Goal: Task Accomplishment & Management: Manage account settings

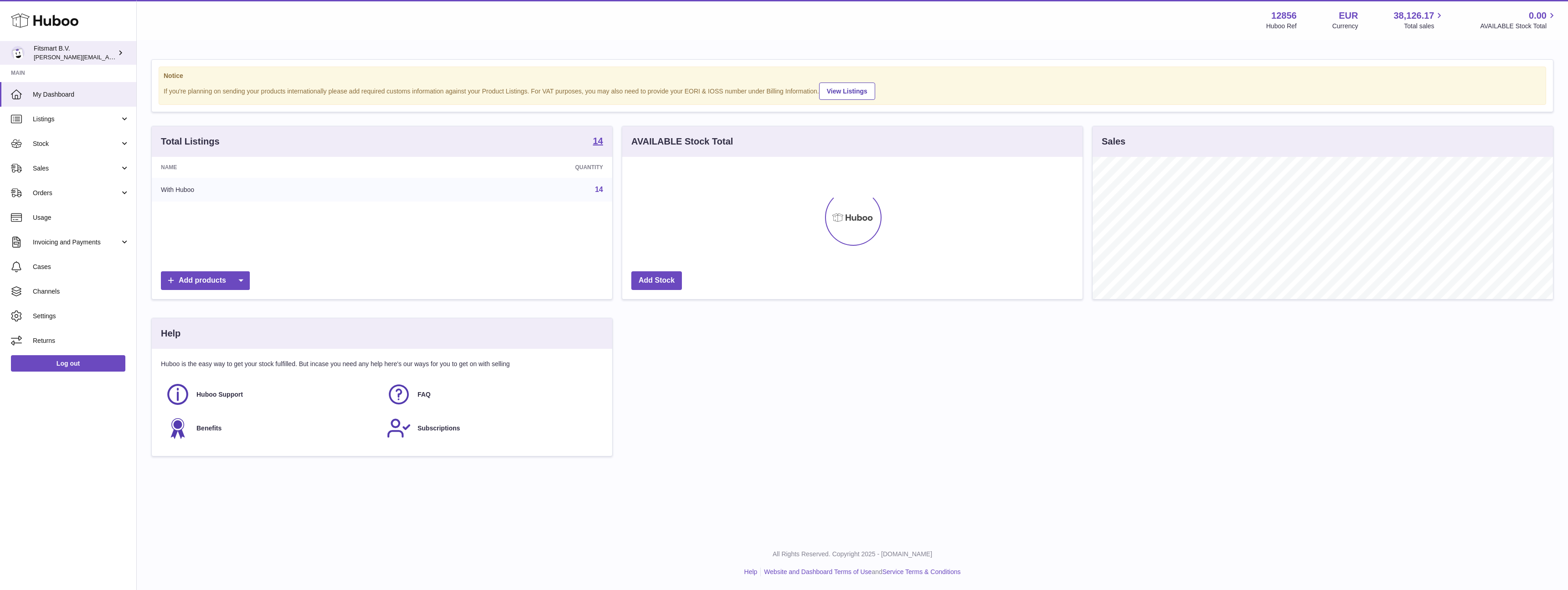
scroll to position [142, 460]
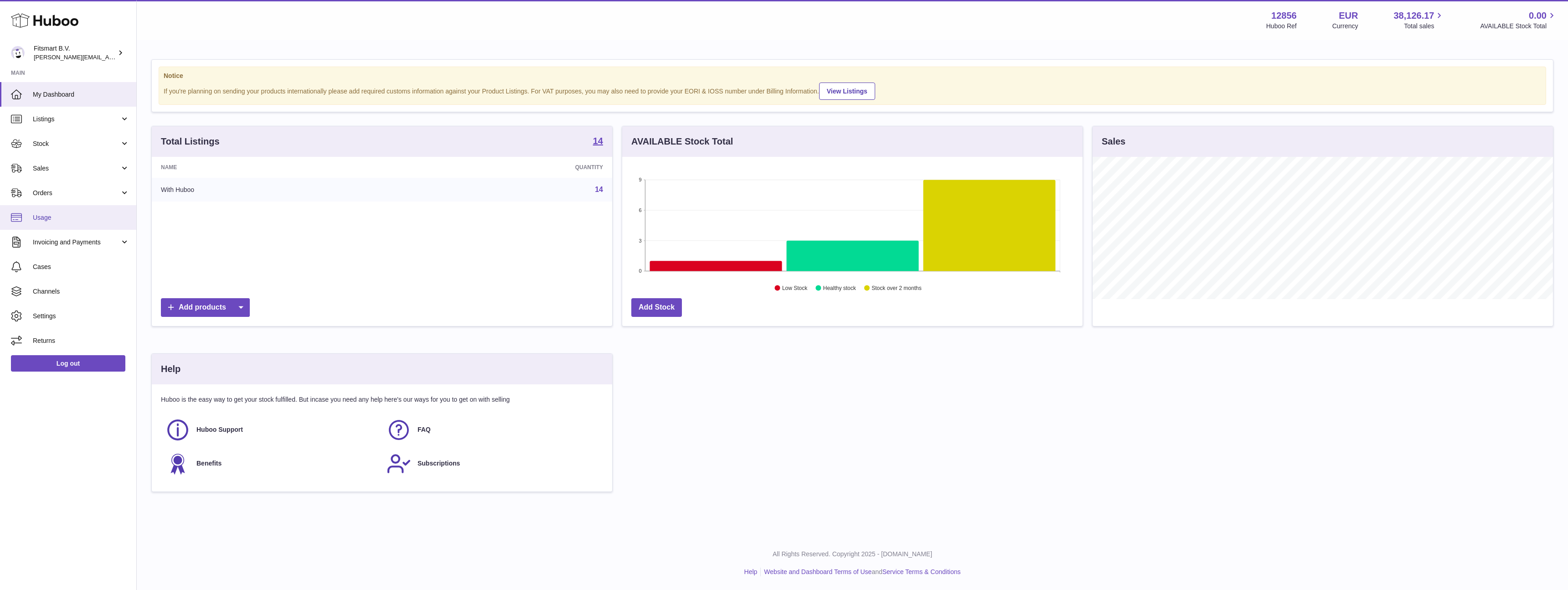
click at [45, 217] on span "Usage" at bounding box center [80, 218] width 96 height 9
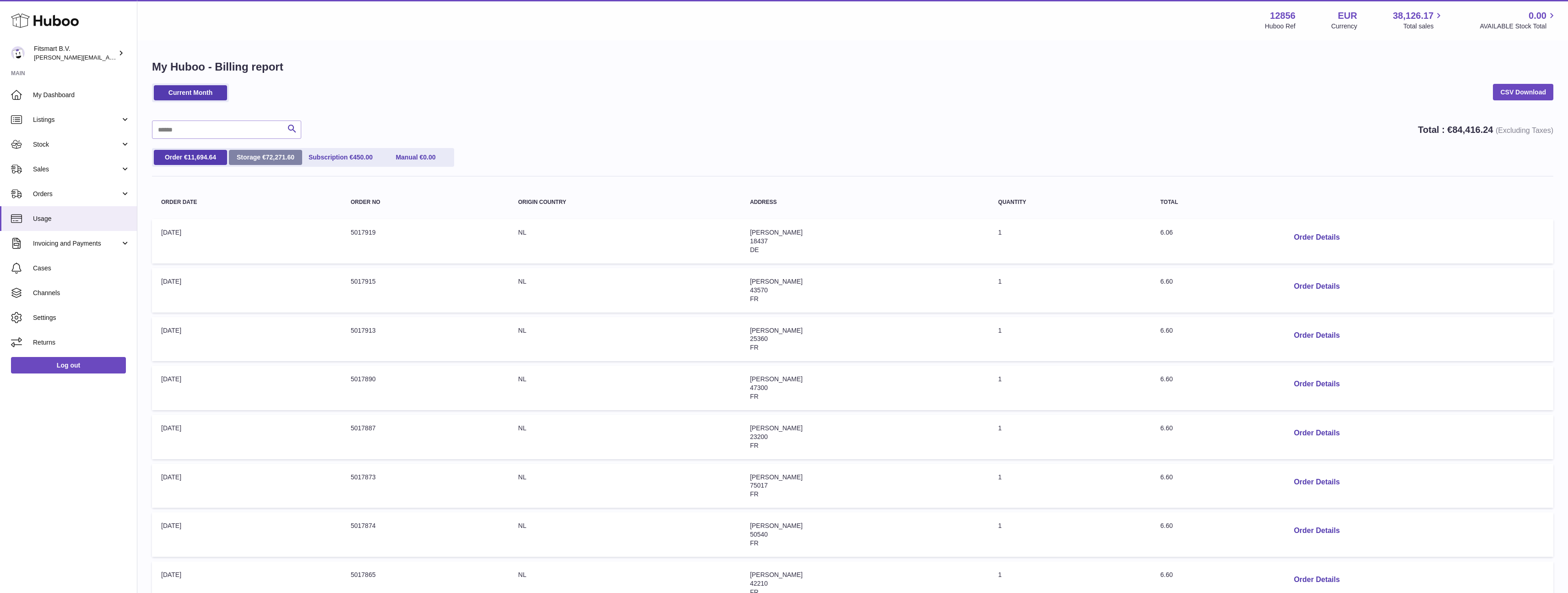
click at [274, 160] on span "72,271.60" at bounding box center [280, 157] width 28 height 7
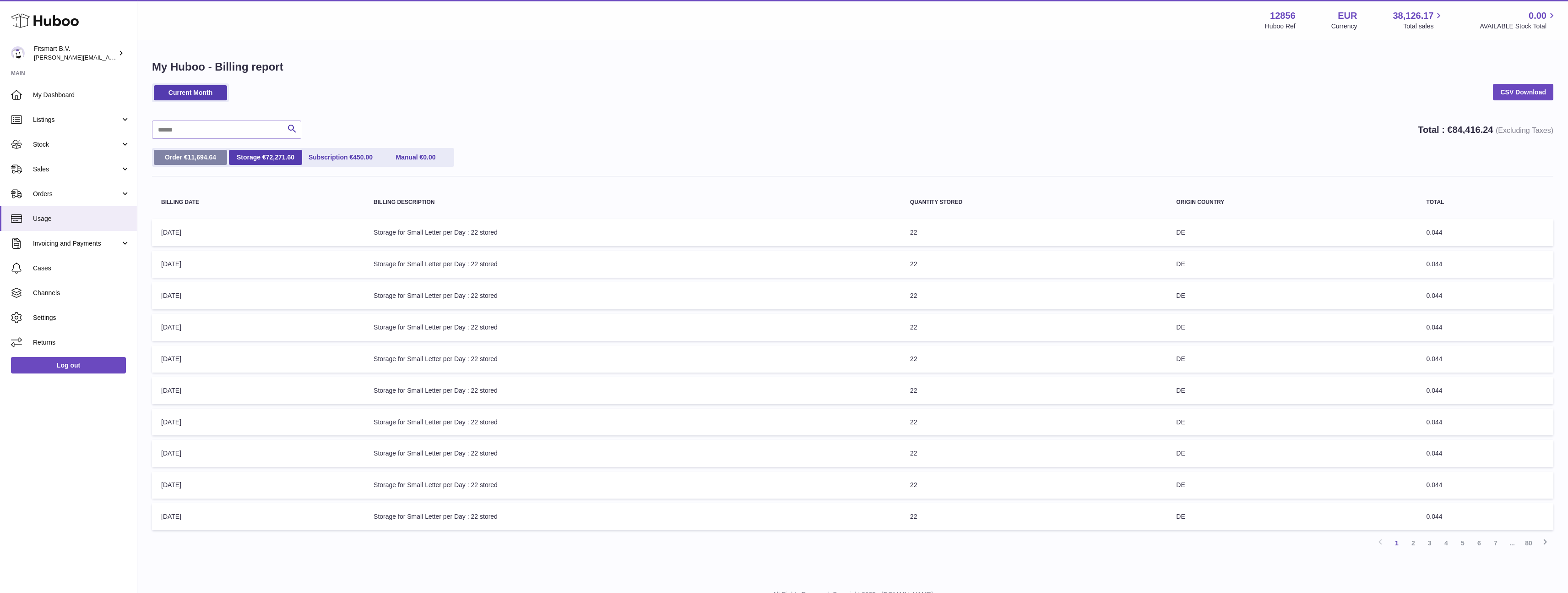
click at [163, 153] on link "Order € 11,694.64" at bounding box center [190, 157] width 73 height 15
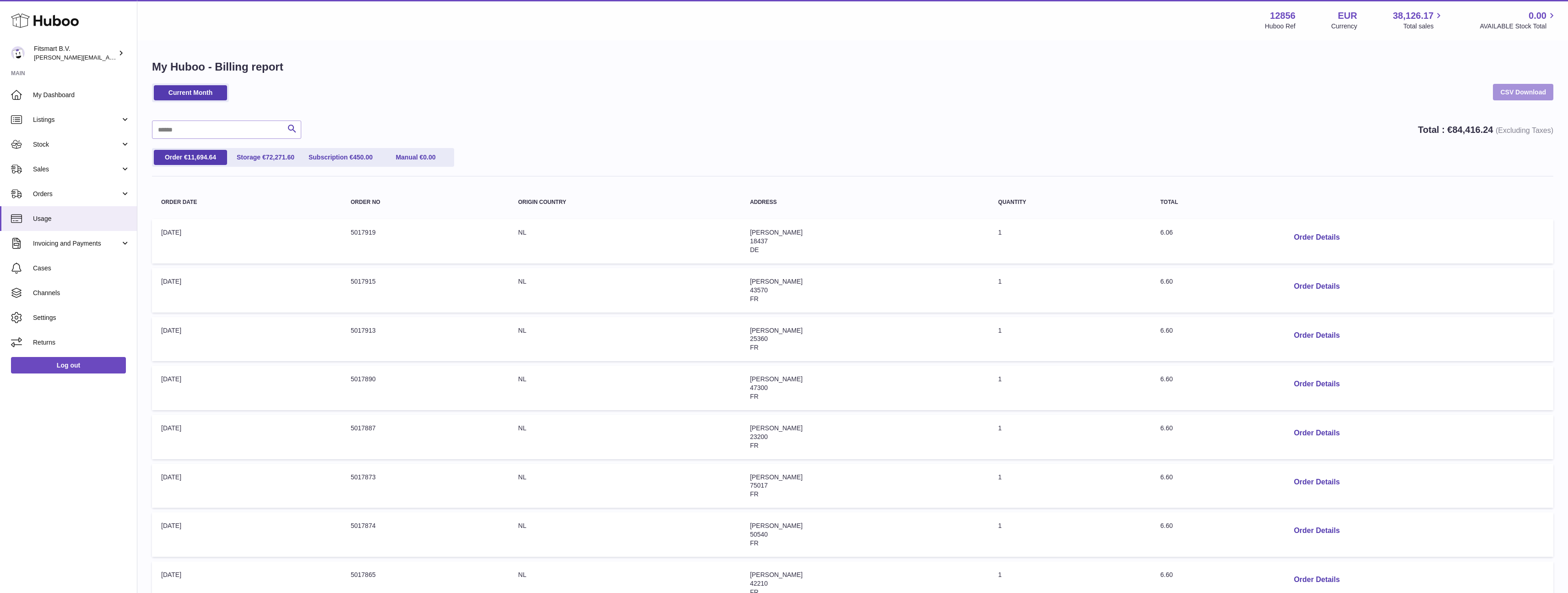
click at [1522, 91] on link "CSV Download" at bounding box center [1523, 92] width 60 height 17
